Goal: Transaction & Acquisition: Purchase product/service

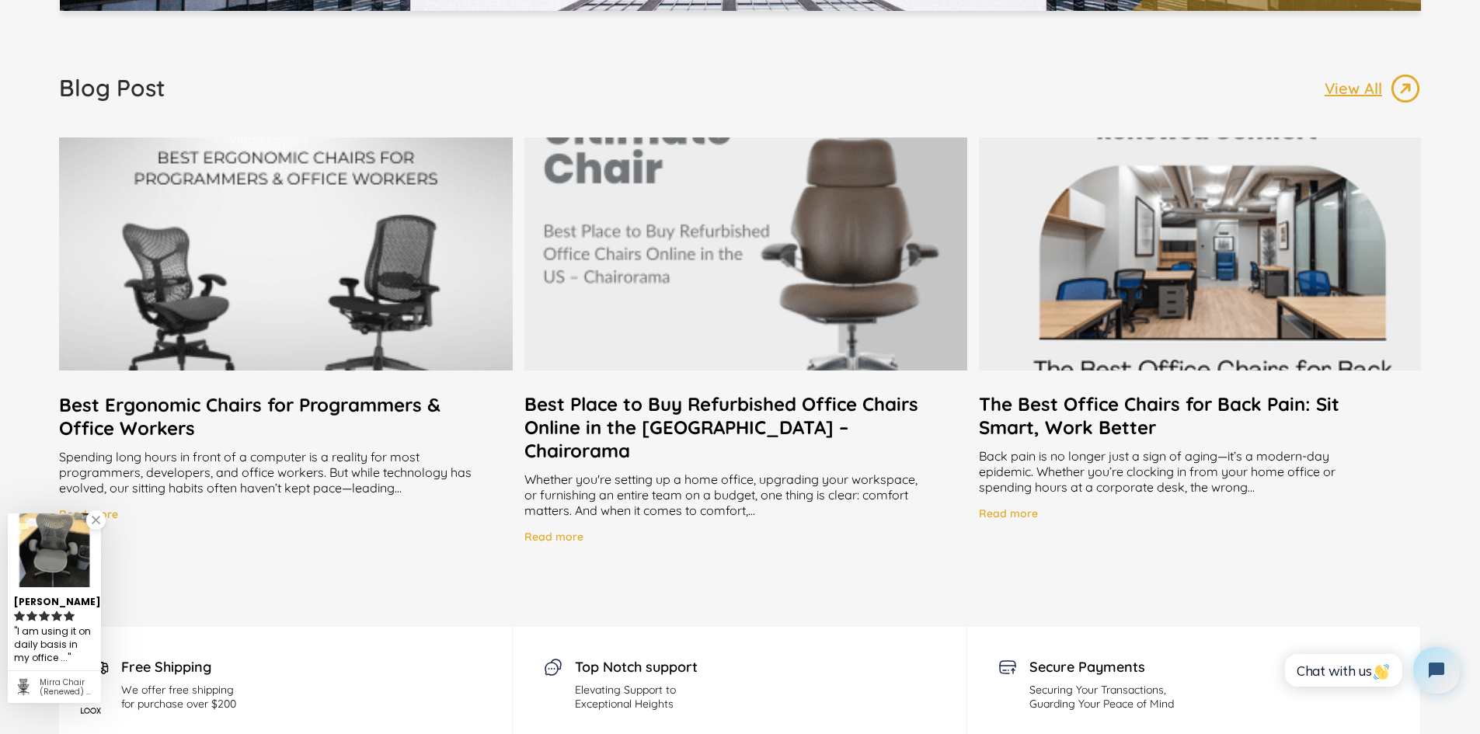
scroll to position [3031, 0]
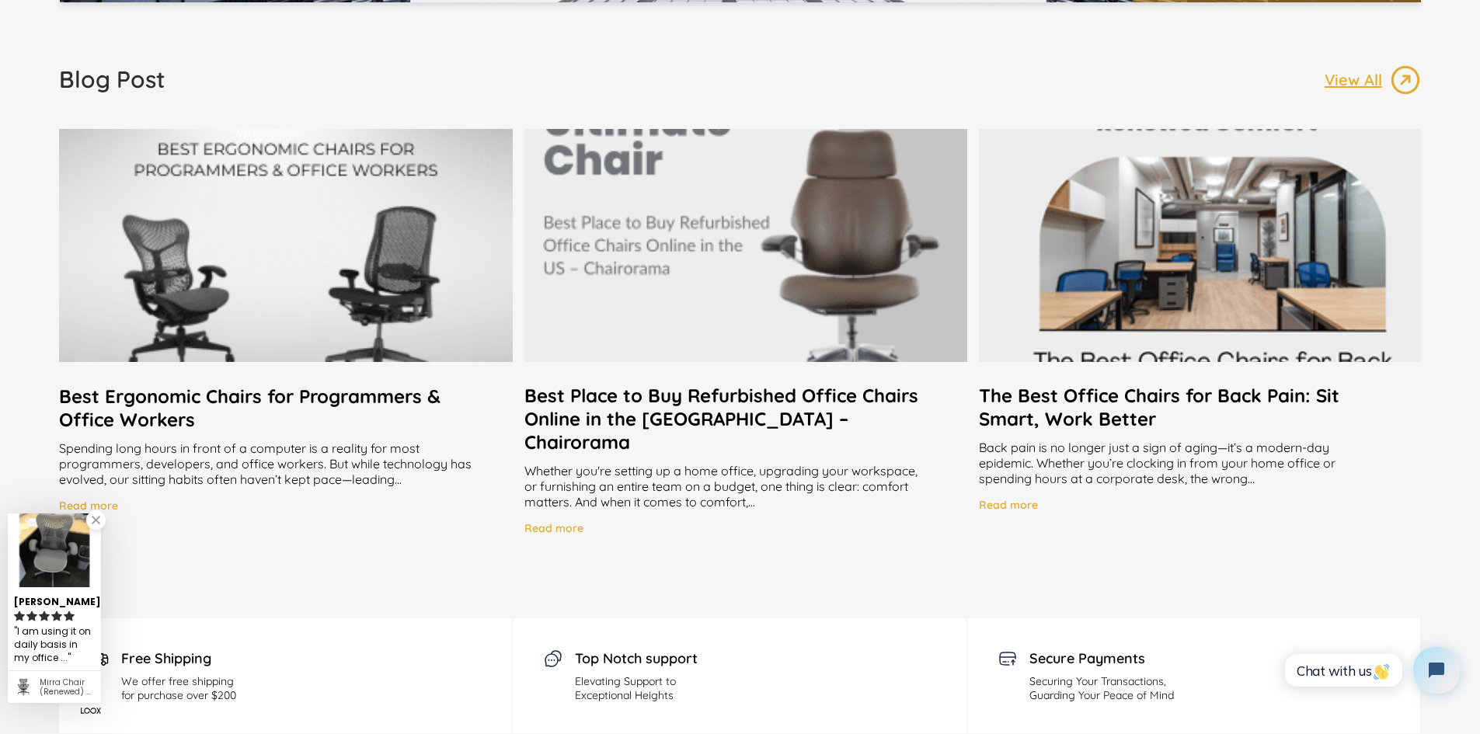
click at [852, 398] on h2 "Best Place to Buy Refurbished Office Chairs Online in the [GEOGRAPHIC_DATA] – C…" at bounding box center [746, 419] width 442 height 70
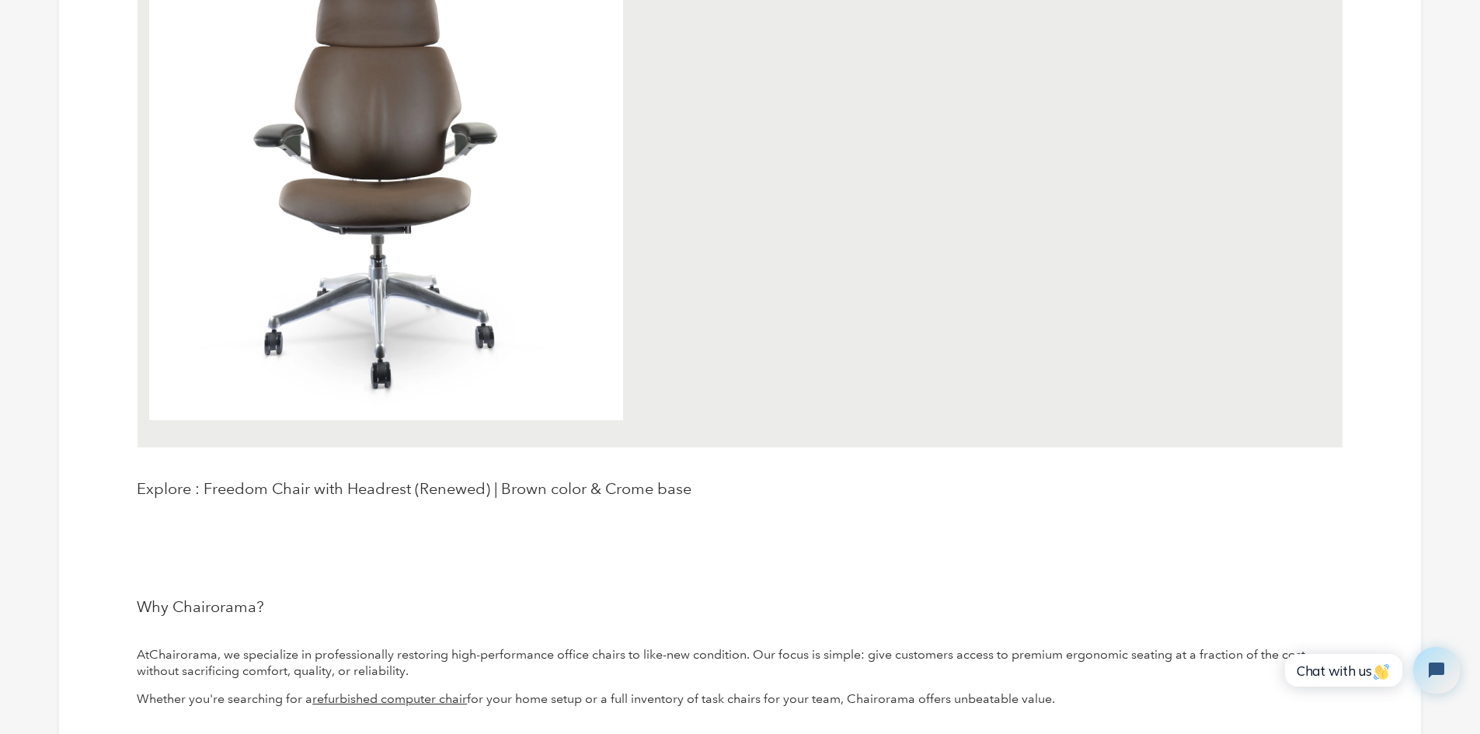
scroll to position [622, 0]
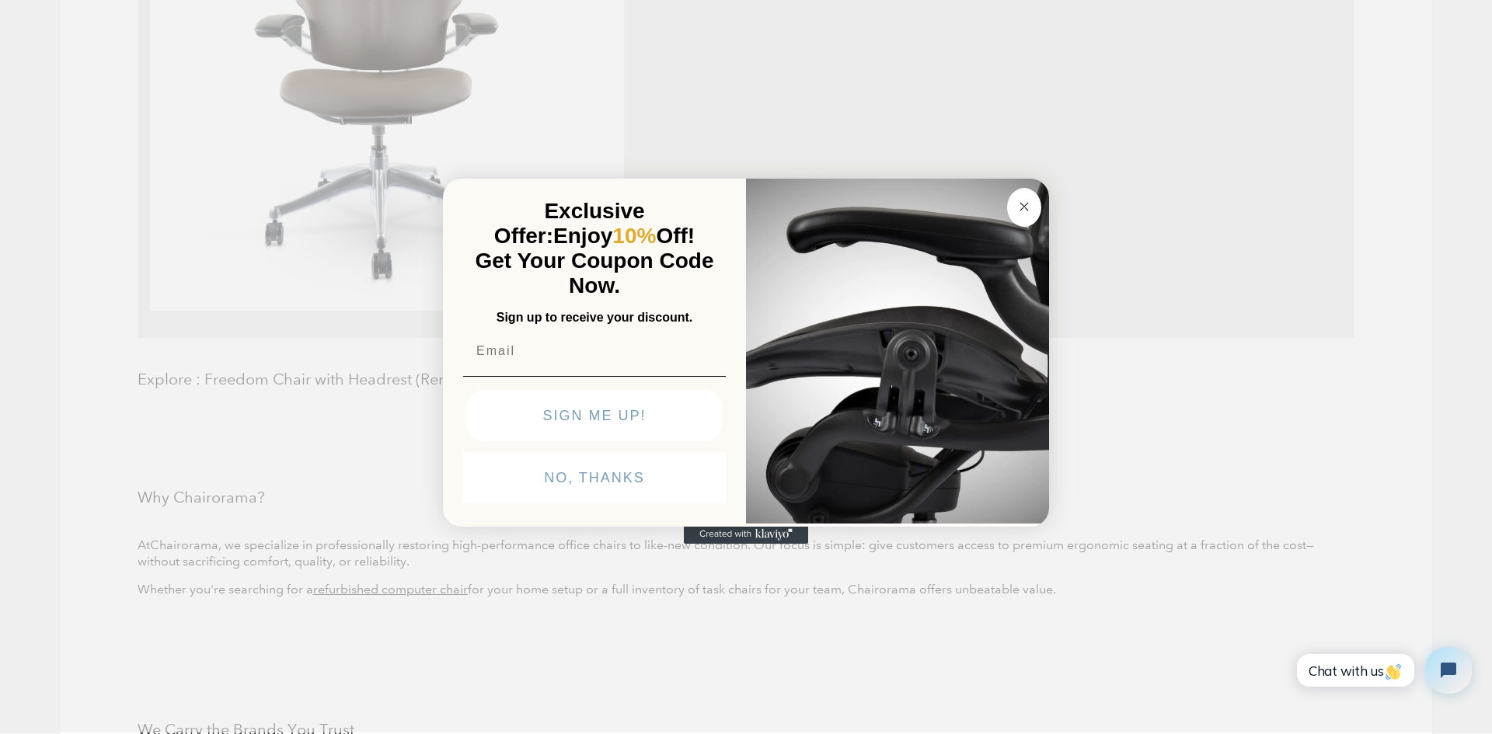
click at [1034, 200] on button "Close dialog" at bounding box center [1024, 207] width 34 height 39
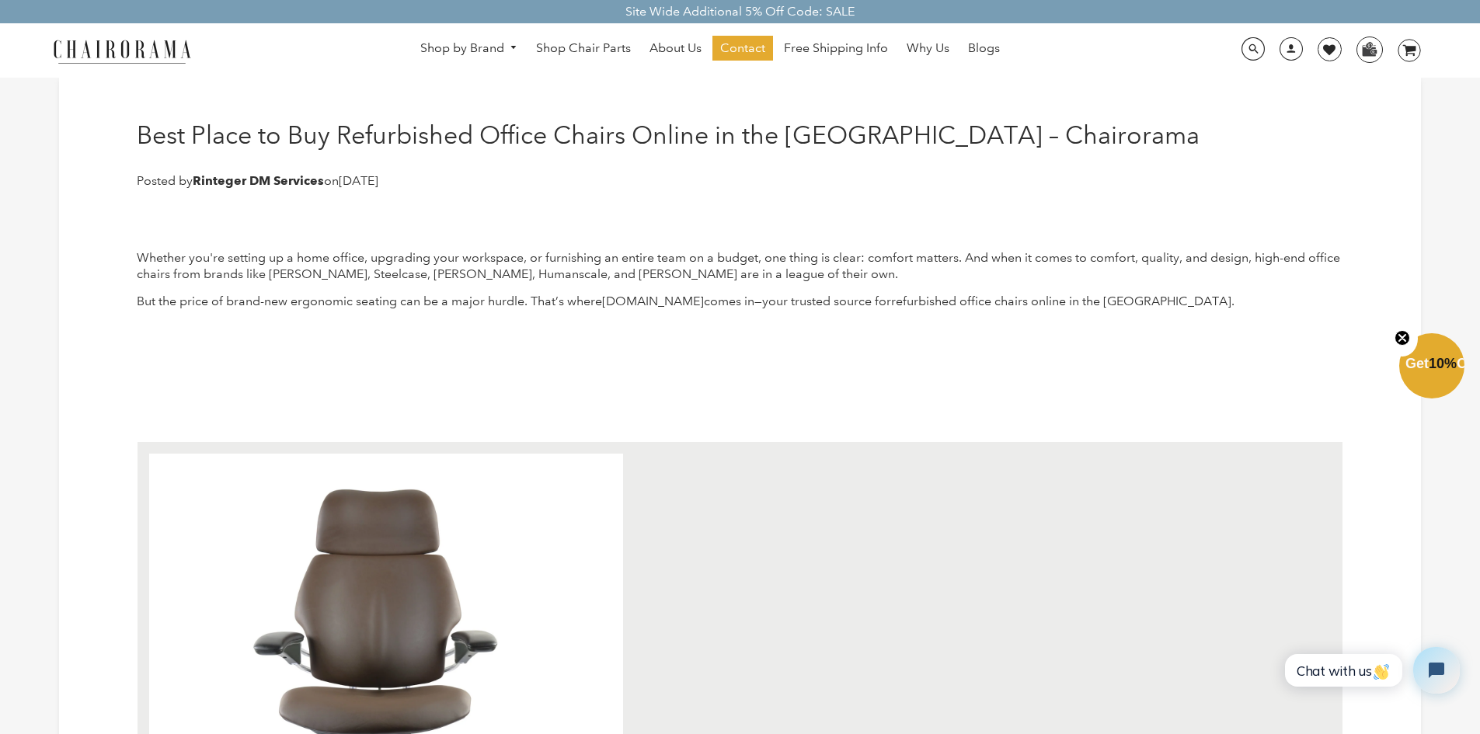
scroll to position [0, 0]
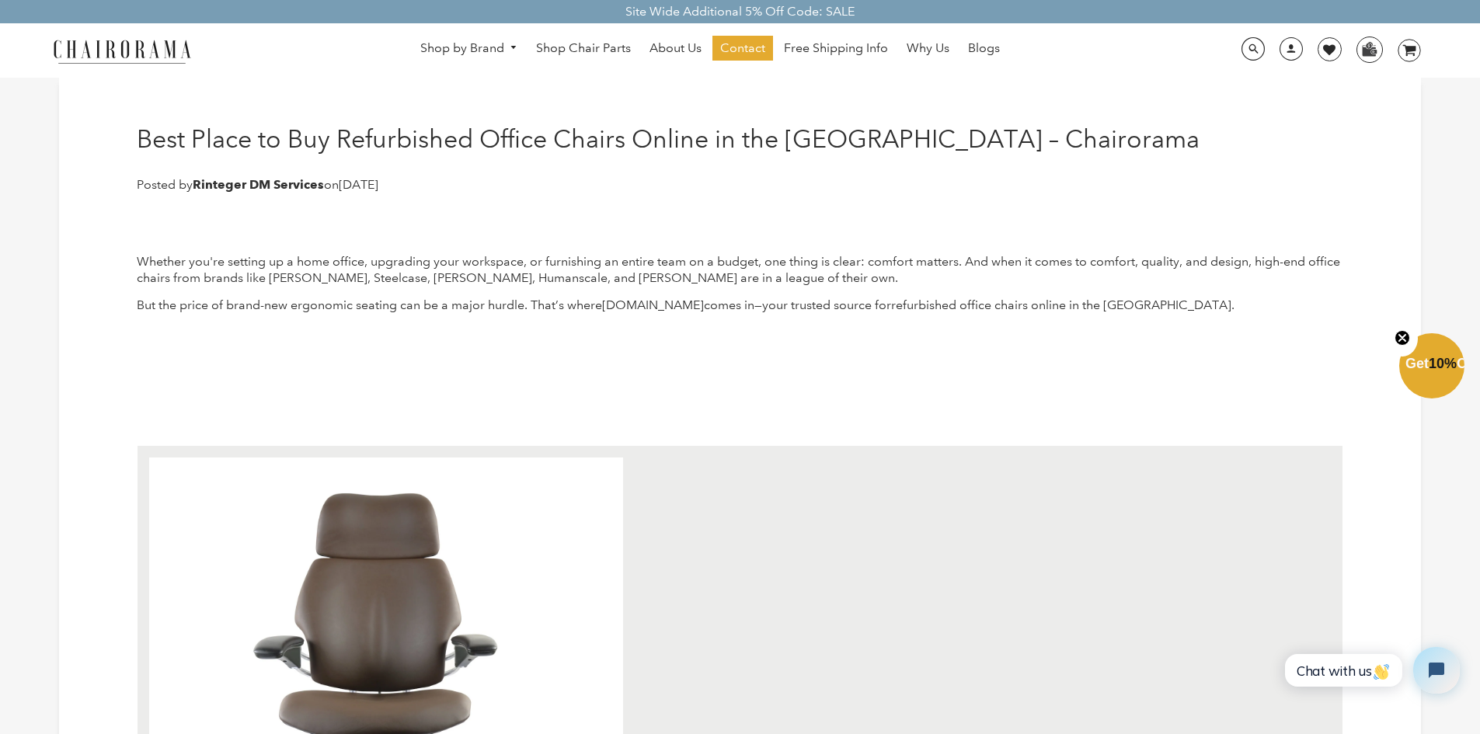
click at [1400, 344] on circle "Close teaser" at bounding box center [1403, 337] width 15 height 15
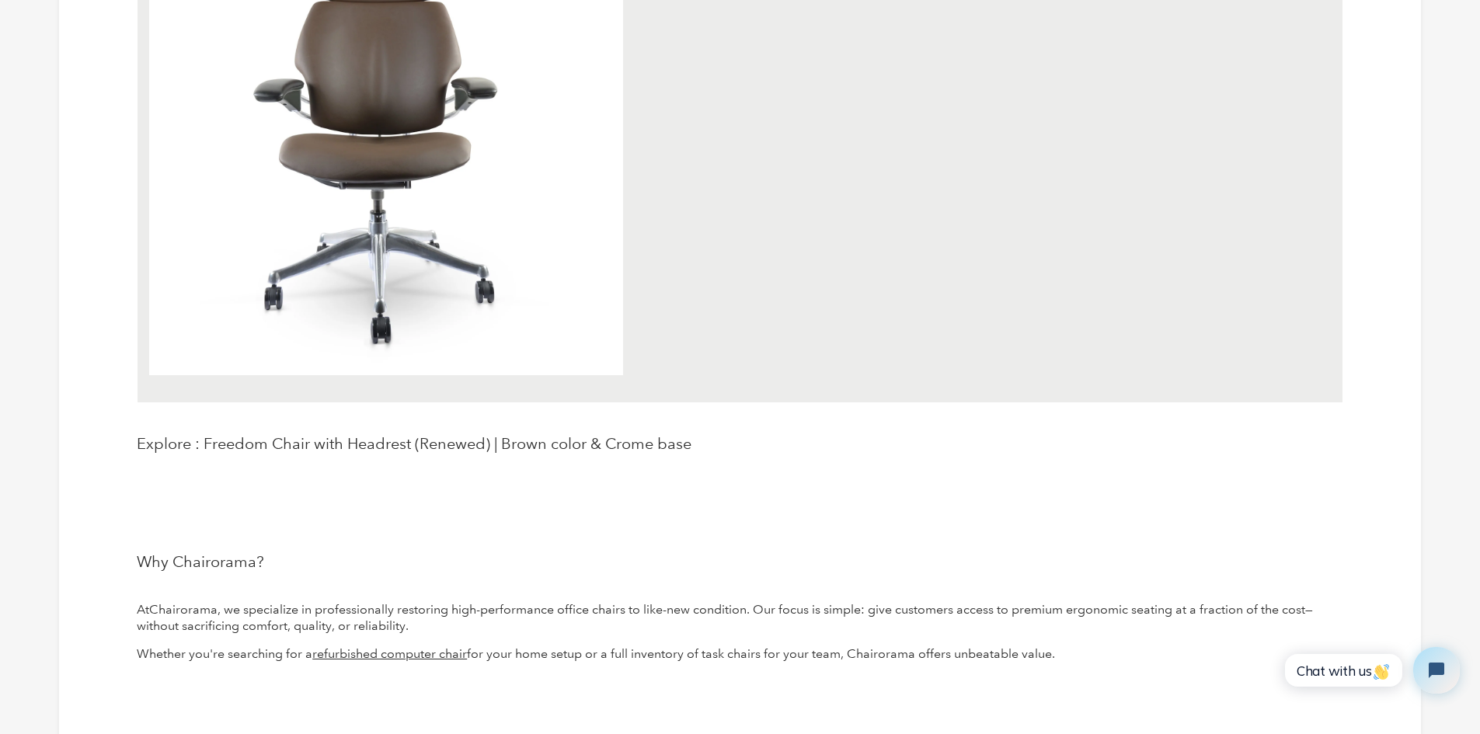
scroll to position [622, 0]
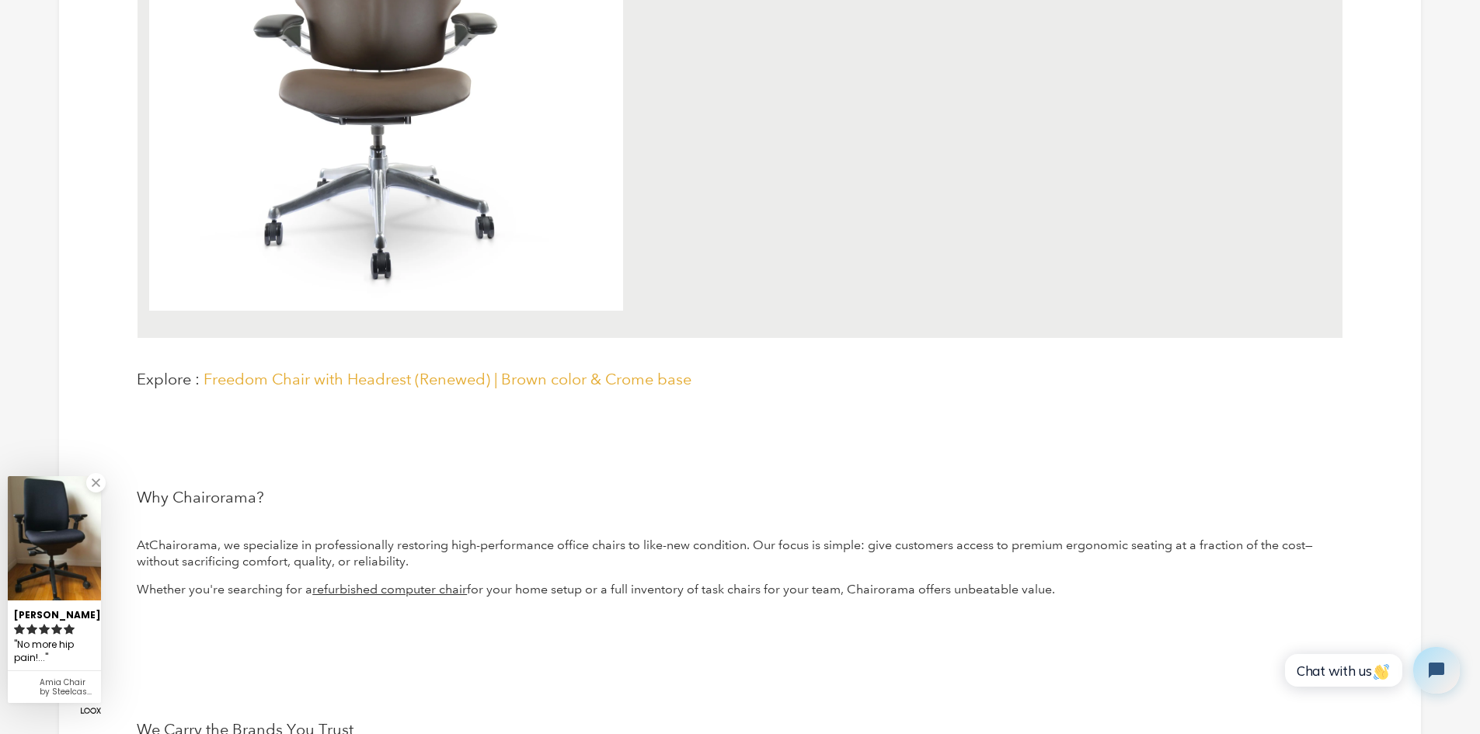
drag, startPoint x: 486, startPoint y: 385, endPoint x: 475, endPoint y: 371, distance: 17.6
click at [486, 385] on span "Freedom Chair with Headrest (Renewed) | Brown color & Crome base" at bounding box center [448, 379] width 488 height 19
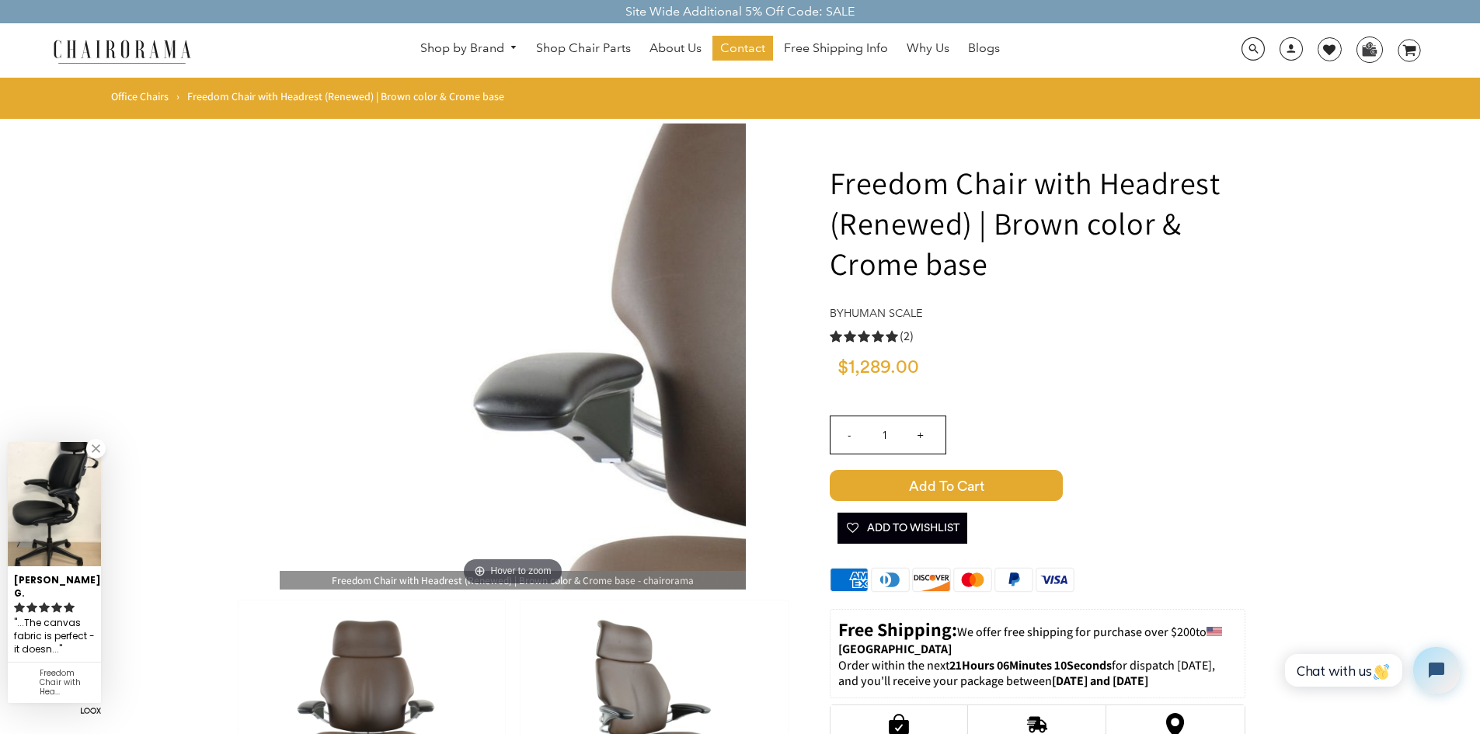
click at [394, 300] on img at bounding box center [513, 357] width 466 height 466
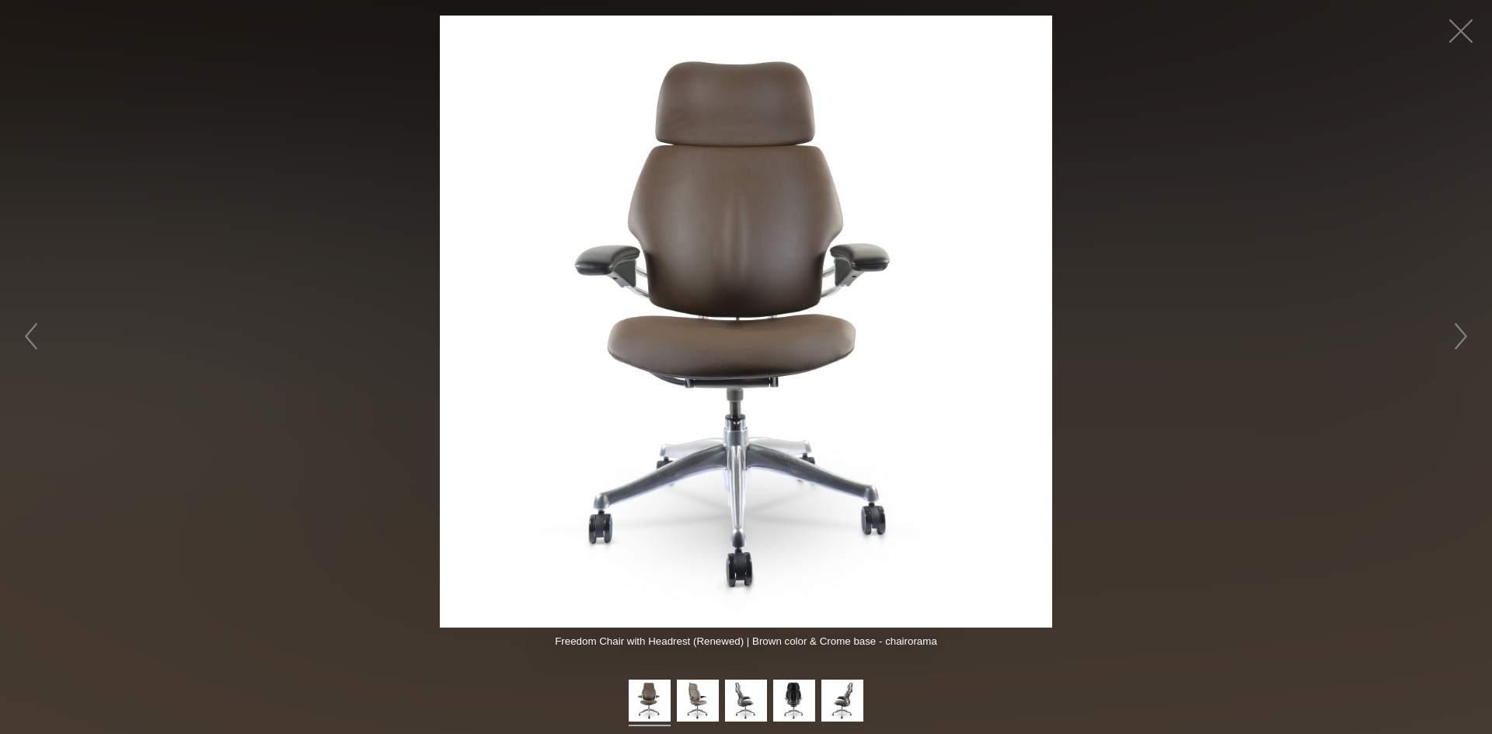
click at [1394, 145] on figure "Hover to zoom" at bounding box center [746, 322] width 1492 height 612
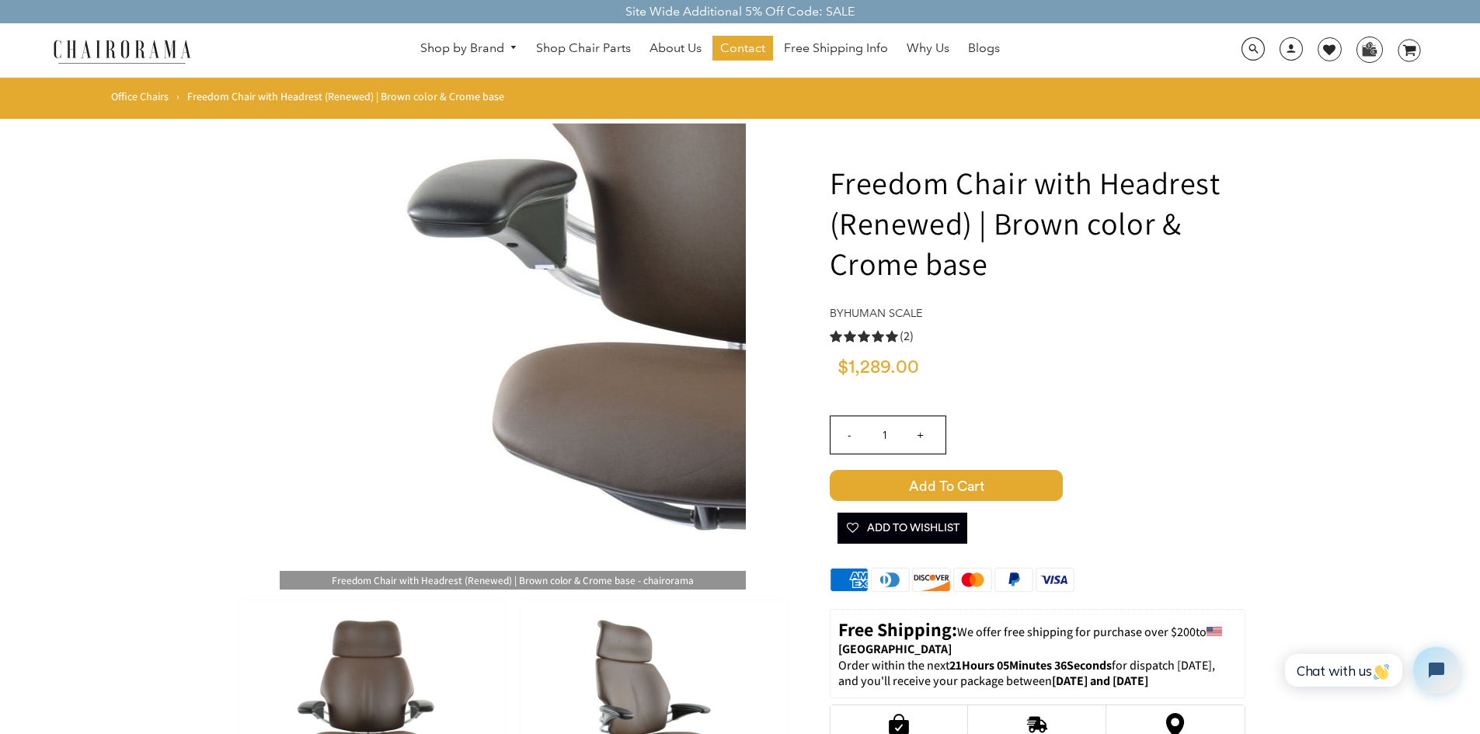
click at [413, 357] on img at bounding box center [513, 357] width 466 height 466
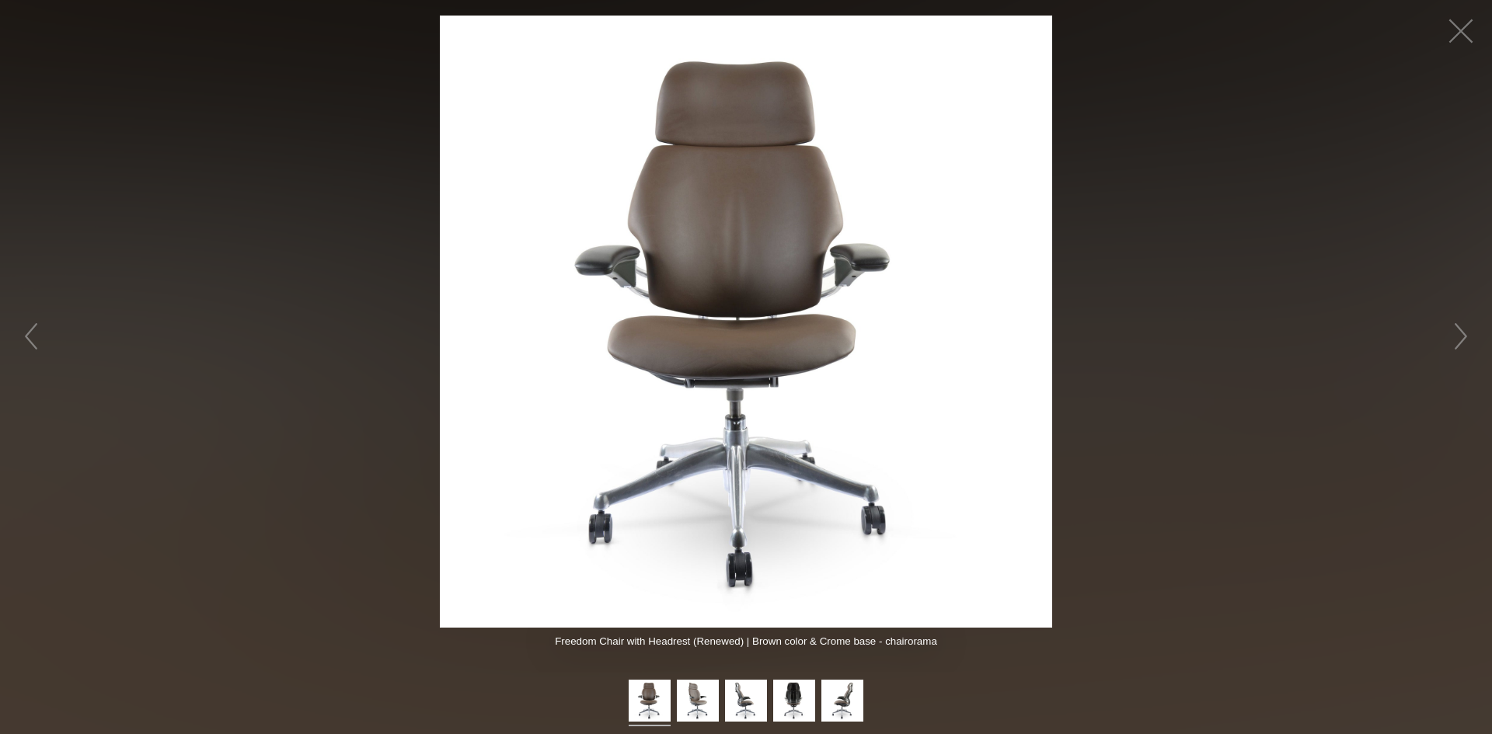
click at [521, 47] on img at bounding box center [746, 322] width 612 height 612
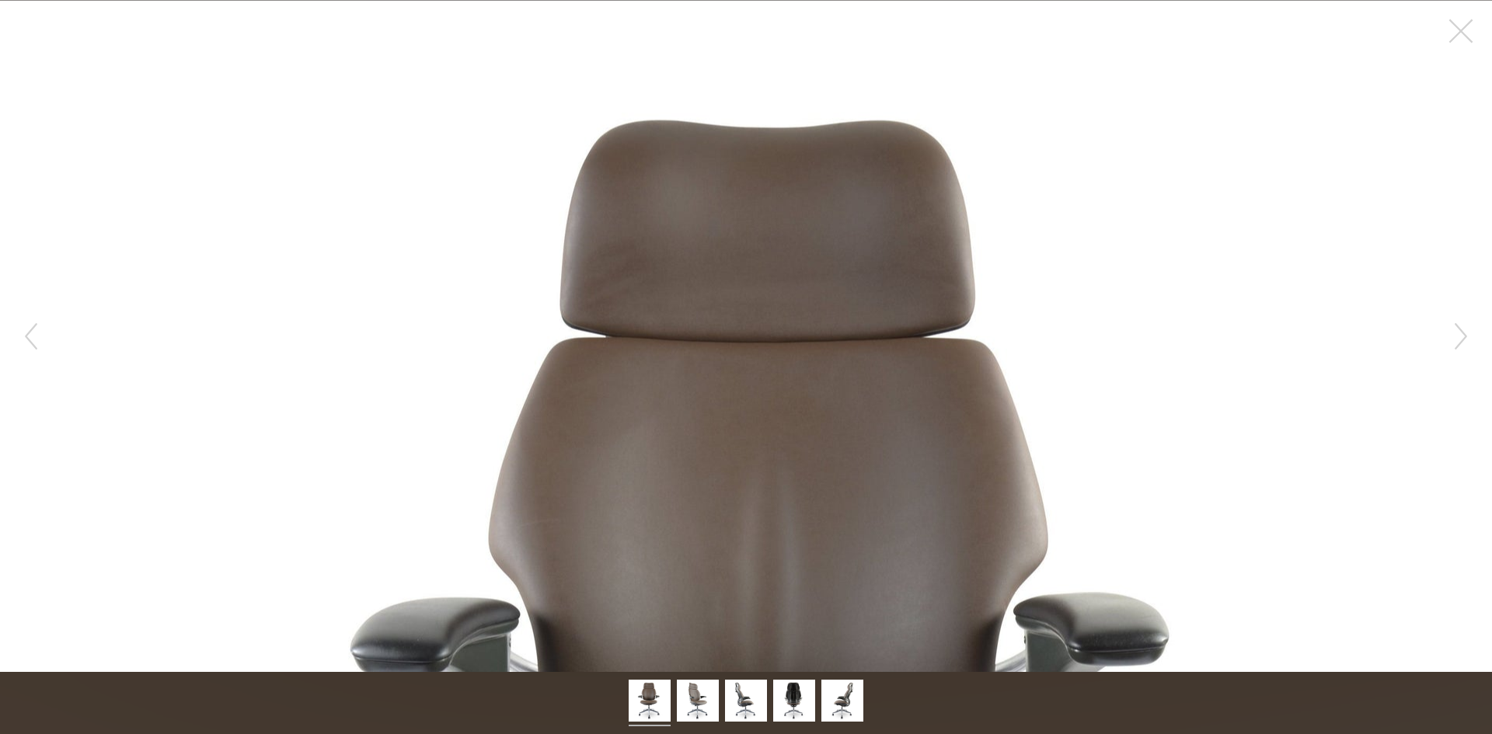
click at [307, 81] on figure "Hover to zoom" at bounding box center [746, 336] width 1492 height 672
